Goal: Task Accomplishment & Management: Use online tool/utility

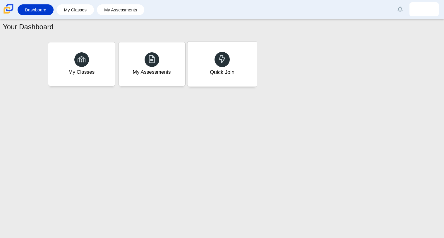
click at [240, 57] on div "Quick Join" at bounding box center [221, 64] width 69 height 45
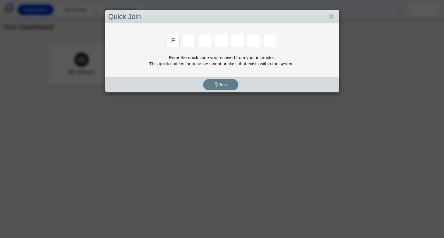
type input "f"
type input "7"
type input "m"
type input "c"
type input "h"
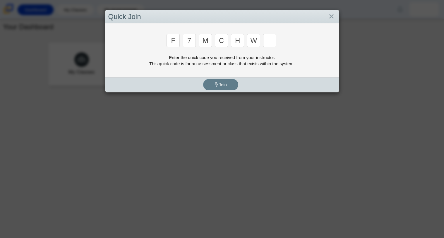
type input "w"
type input "k"
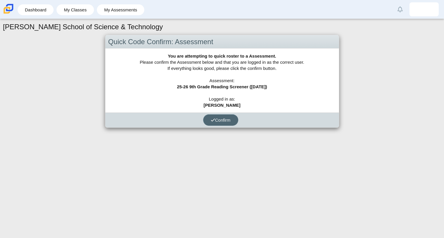
click at [223, 119] on span "Confirm" at bounding box center [221, 120] width 20 height 5
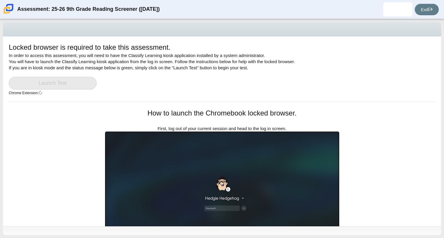
drag, startPoint x: 443, startPoint y: 46, endPoint x: 443, endPoint y: 87, distance: 40.7
click at [443, 87] on div "Locked browser is required to take this assessment. In order to access this ass…" at bounding box center [222, 128] width 444 height 219
drag, startPoint x: 443, startPoint y: 87, endPoint x: 441, endPoint y: 49, distance: 37.5
click at [441, 49] on div "Locked browser is required to take this assessment. In order to access this ass…" at bounding box center [222, 128] width 444 height 219
click at [62, 80] on link "Launch Test" at bounding box center [53, 83] width 88 height 13
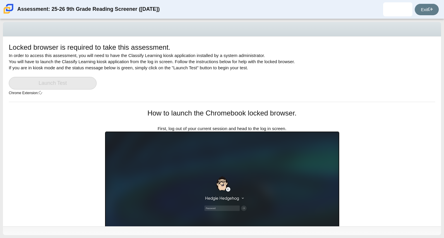
click at [62, 80] on link "Launch Test" at bounding box center [53, 83] width 88 height 13
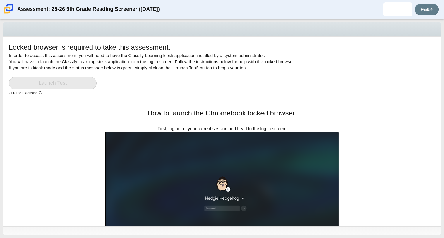
click at [62, 80] on link "Launch Test" at bounding box center [53, 83] width 88 height 13
drag, startPoint x: 443, startPoint y: 33, endPoint x: 443, endPoint y: 130, distance: 96.9
click at [443, 130] on div "Locked browser is required to take this assessment. In order to access this ass…" at bounding box center [222, 128] width 444 height 219
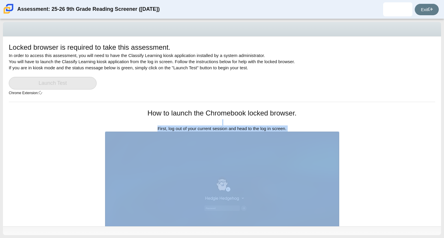
drag, startPoint x: 443, startPoint y: 130, endPoint x: 441, endPoint y: 112, distance: 18.0
click at [441, 112] on div "Locked browser is required to take this assessment. In order to access this ass…" at bounding box center [222, 128] width 444 height 219
click at [441, 112] on div "Locked browser is required to take this assessment. In order to access this ass…" at bounding box center [222, 132] width 438 height 190
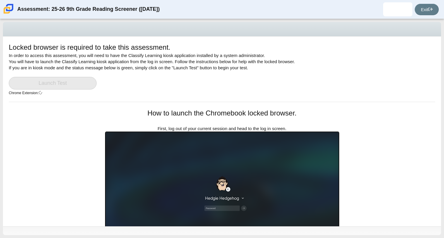
click at [441, 112] on div "Locked browser is required to take this assessment. In order to access this ass…" at bounding box center [222, 132] width 438 height 190
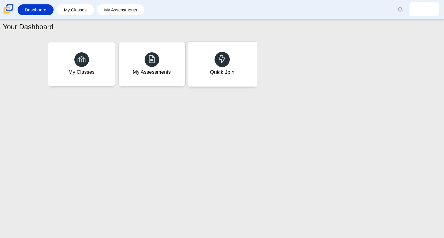
click at [239, 78] on div "Quick Join" at bounding box center [221, 64] width 69 height 45
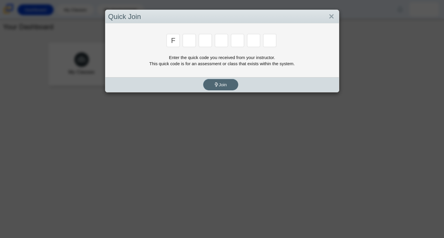
type input "f"
type input "7"
type input "F"
type input "7"
type input "m"
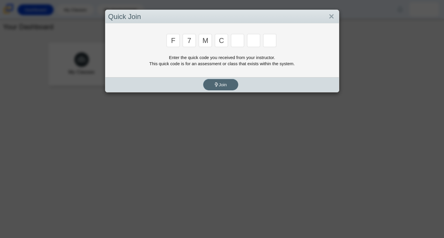
type input "c"
type input "h"
type input "F"
type input "7"
type input "m"
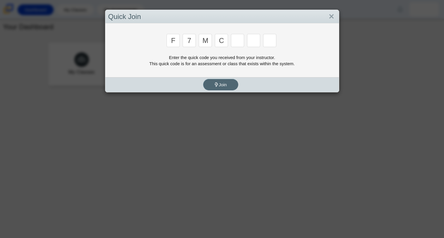
type input "c"
type input "h"
type input "w"
type input "k"
